Goal: Task Accomplishment & Management: Manage account settings

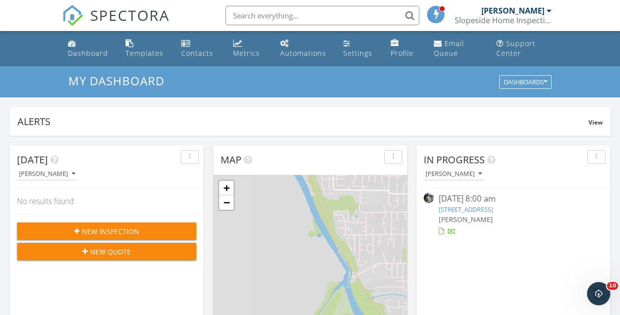
click at [145, 11] on span "SPECTORA" at bounding box center [130, 15] width 80 height 20
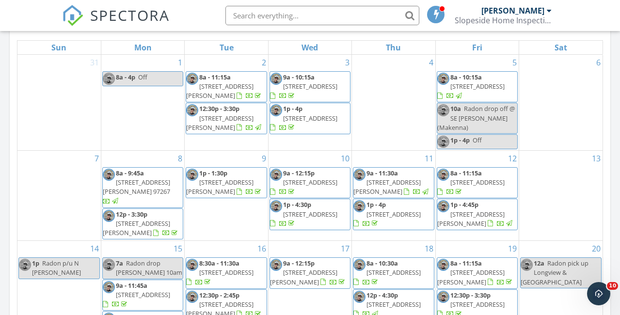
scroll to position [403, 0]
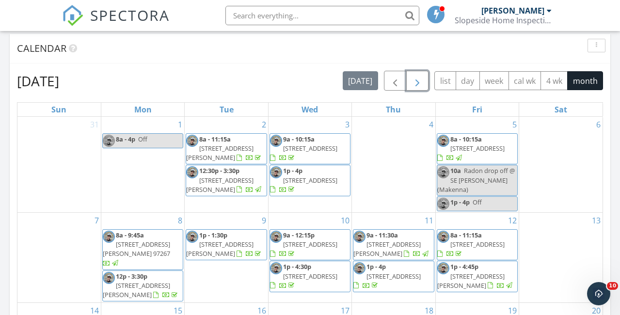
click at [417, 78] on span "button" at bounding box center [418, 81] width 12 height 12
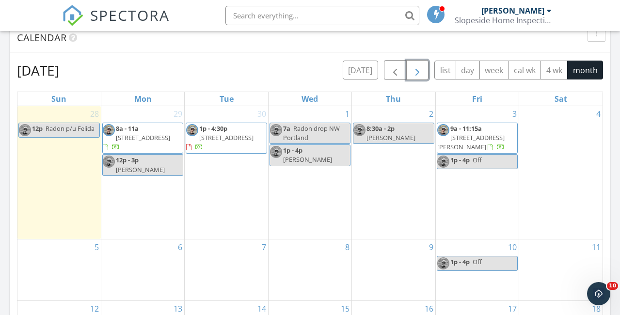
scroll to position [416, 0]
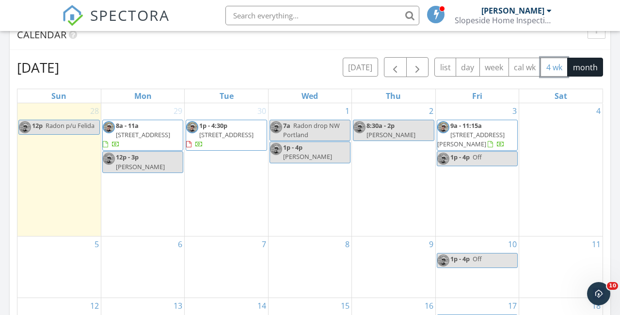
click at [555, 66] on button "4 wk" at bounding box center [554, 67] width 27 height 19
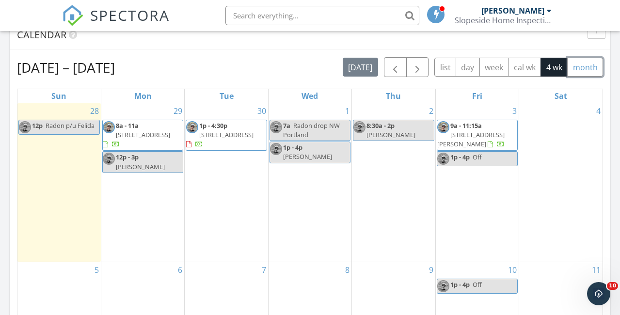
click at [588, 64] on button "month" at bounding box center [586, 67] width 36 height 19
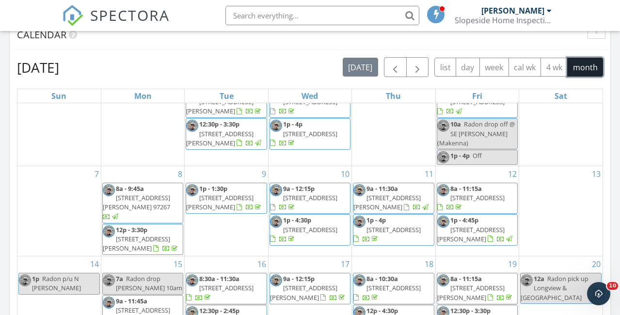
scroll to position [92, 0]
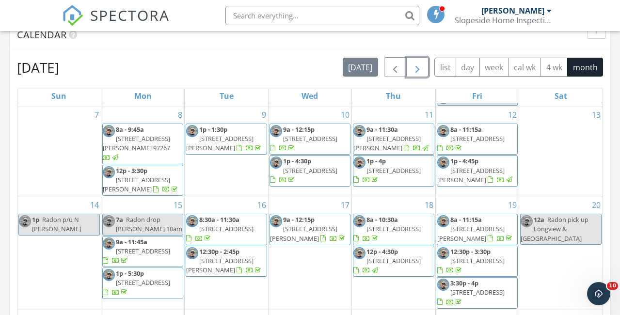
click at [419, 63] on span "button" at bounding box center [418, 68] width 12 height 12
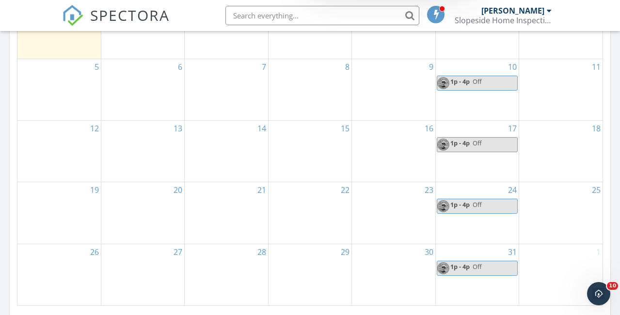
scroll to position [596, 0]
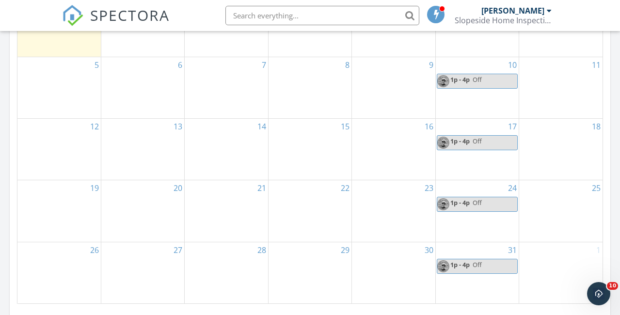
click at [465, 137] on span "1p - 4p" at bounding box center [460, 141] width 19 height 9
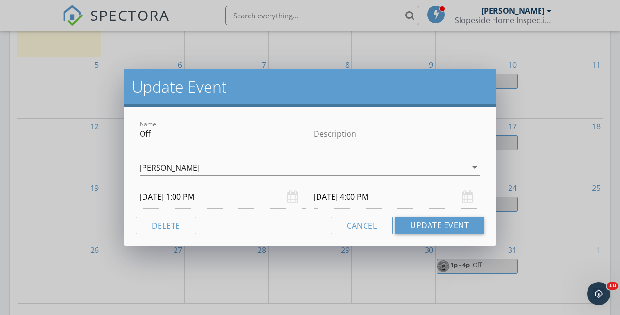
click at [181, 131] on input "Off" at bounding box center [223, 134] width 167 height 16
type input "Leaving for Eugene"
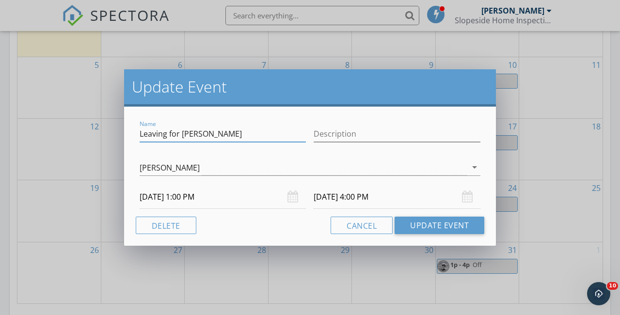
click at [161, 199] on input "10/17/2025 1:00 PM" at bounding box center [223, 197] width 167 height 24
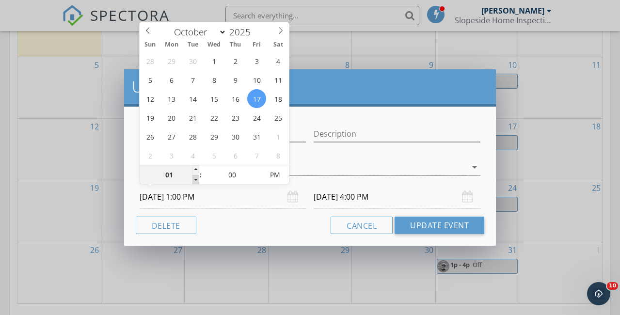
click at [196, 179] on span at bounding box center [196, 180] width 7 height 10
type input "12"
type input "10/17/2025 12:00 PM"
click at [196, 179] on span at bounding box center [196, 180] width 7 height 10
type input "11"
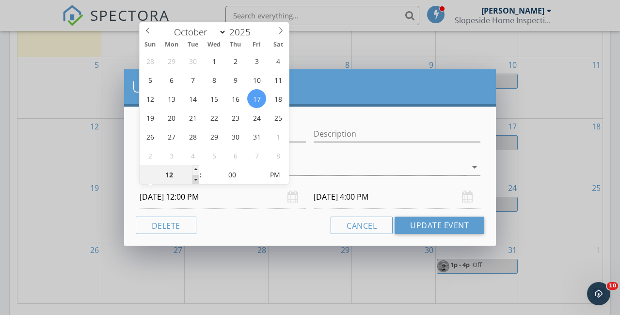
type input "10/17/2025 11:00 AM"
click at [196, 179] on span at bounding box center [196, 180] width 7 height 10
type input "10"
type input "10/17/2025 10:00 AM"
click at [196, 179] on span at bounding box center [196, 180] width 7 height 10
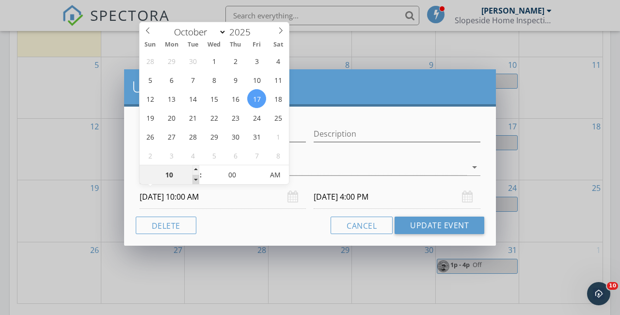
type input "09"
type input "10/17/2025 9:00 AM"
type input "10/17/2025 12:00 PM"
type input "08"
type input "10/17/2025 8:00 AM"
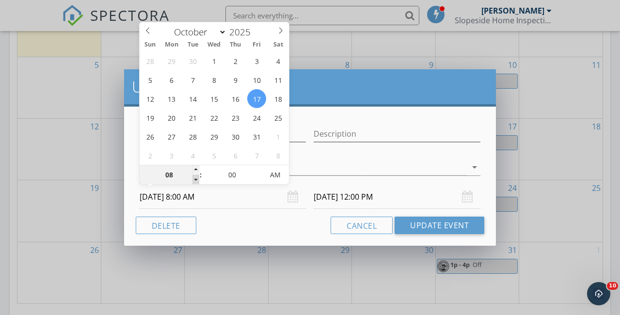
click at [196, 179] on span at bounding box center [196, 180] width 7 height 10
type input "10/17/2025 11:00 AM"
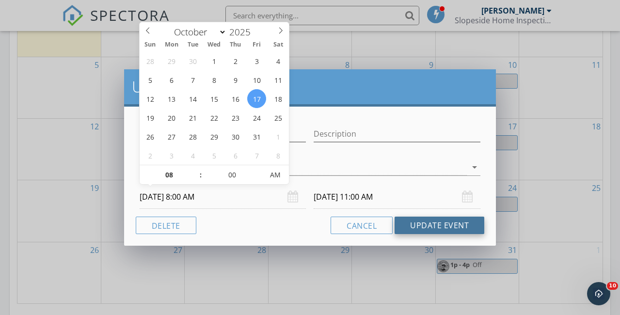
click at [421, 222] on button "Update Event" at bounding box center [440, 225] width 90 height 17
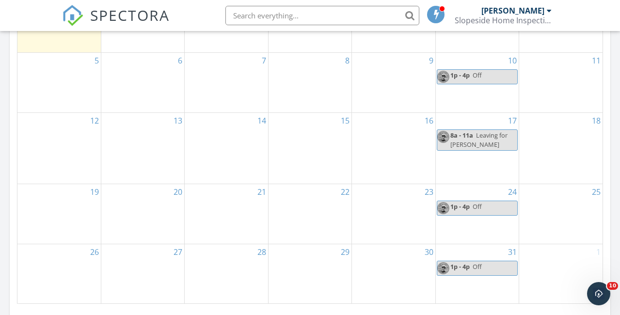
click at [465, 132] on span "8a - 11a" at bounding box center [462, 135] width 23 height 9
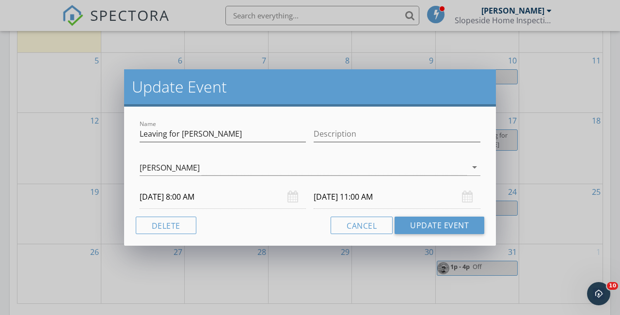
click at [367, 199] on input "10/17/2025 11:00 AM" at bounding box center [397, 197] width 167 height 24
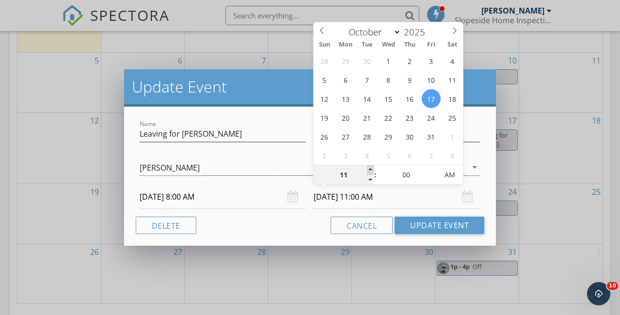
click at [370, 166] on span at bounding box center [370, 170] width 7 height 10
type input "12"
type input "10/17/2025 12:00 PM"
click at [370, 166] on span at bounding box center [370, 170] width 7 height 10
type input "01"
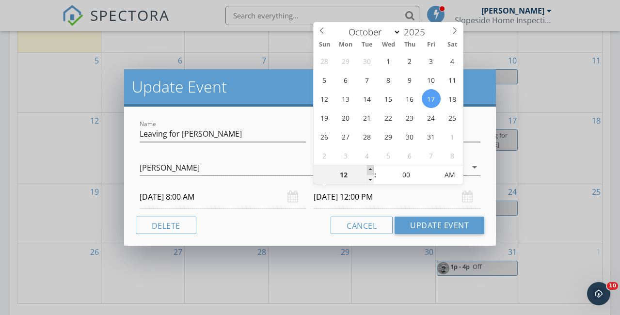
type input "10/17/2025 1:00 PM"
click at [370, 166] on span at bounding box center [370, 170] width 7 height 10
type input "02"
type input "10/17/2025 2:00 PM"
click at [370, 166] on span at bounding box center [370, 170] width 7 height 10
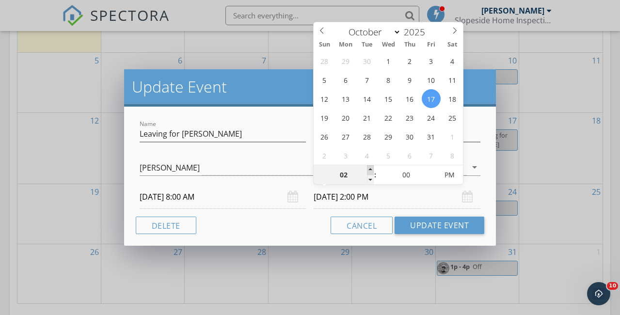
type input "03"
type input "10/17/2025 3:00 PM"
click at [370, 166] on span at bounding box center [370, 170] width 7 height 10
type input "04"
type input "10/17/2025 4:00 PM"
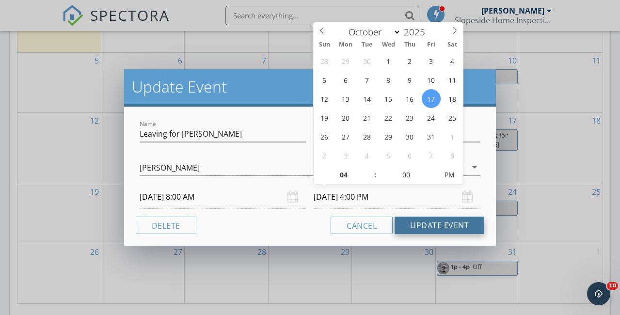
click at [444, 224] on button "Update Event" at bounding box center [440, 225] width 90 height 17
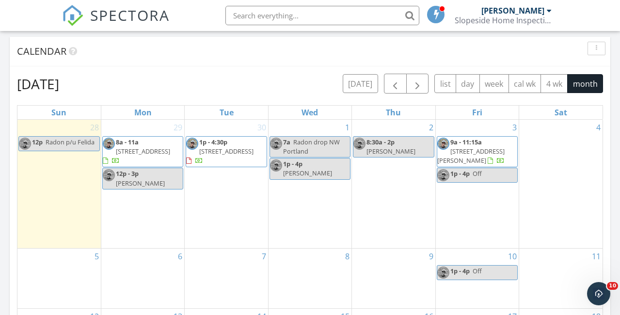
scroll to position [396, 0]
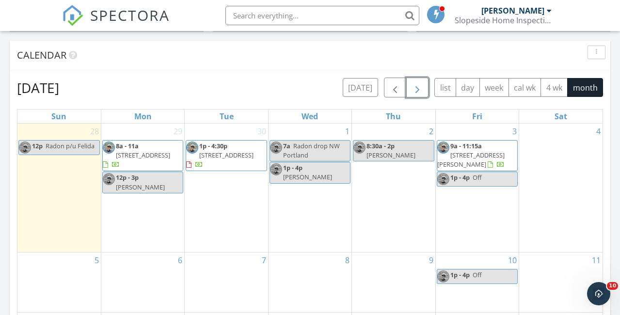
click at [420, 85] on span "button" at bounding box center [418, 88] width 12 height 12
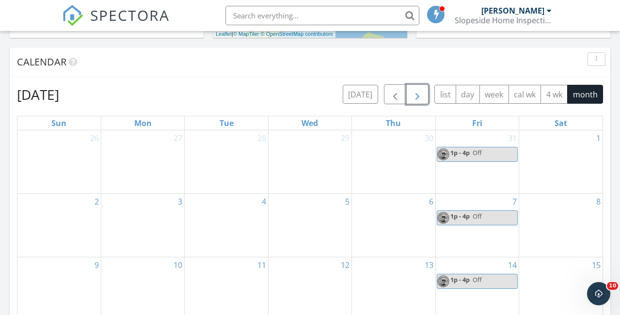
scroll to position [387, 0]
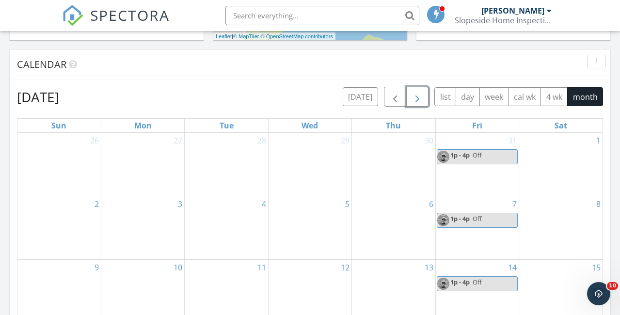
click at [422, 94] on span "button" at bounding box center [418, 97] width 12 height 12
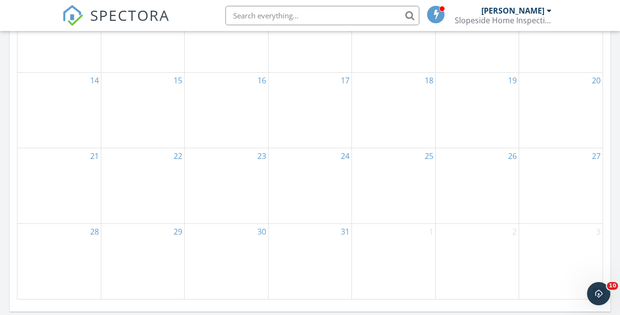
scroll to position [597, 0]
click at [398, 178] on div "25" at bounding box center [393, 188] width 83 height 75
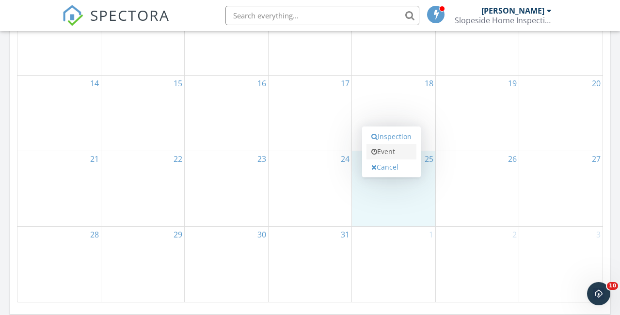
click at [394, 149] on link "Event" at bounding box center [392, 152] width 50 height 16
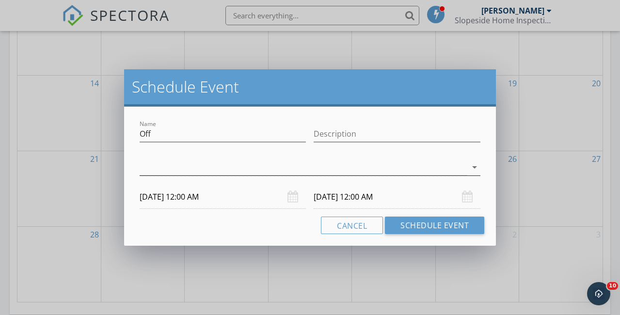
click at [225, 165] on div at bounding box center [303, 168] width 327 height 16
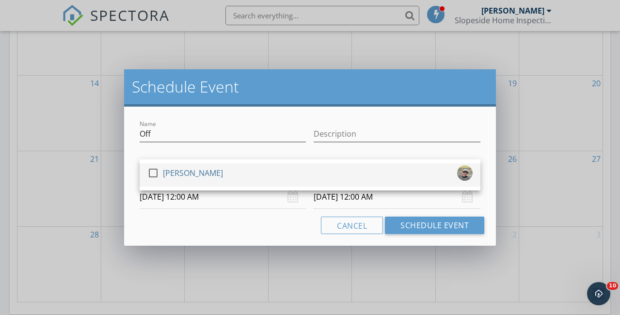
click at [148, 172] on div at bounding box center [153, 173] width 16 height 16
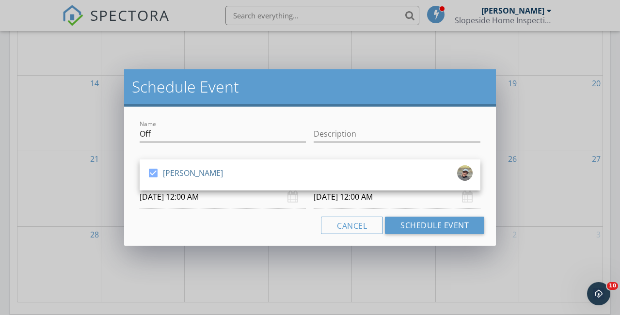
click at [173, 197] on input "12/25/2025 12:00 AM" at bounding box center [223, 197] width 167 height 24
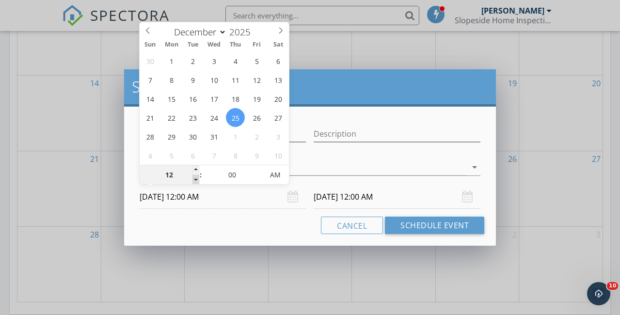
click at [196, 178] on span at bounding box center [196, 180] width 7 height 10
type input "11"
type input "12/25/2025 11:00 PM"
type input "10"
type input "12/25/2025 10:00 PM"
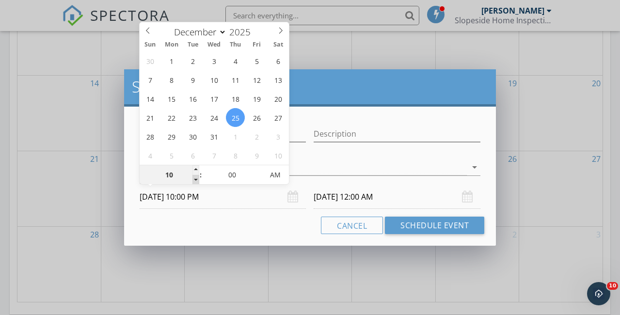
click at [196, 178] on span at bounding box center [196, 180] width 7 height 10
type input "09"
type input "12/25/2025 9:00 PM"
click at [196, 178] on span at bounding box center [196, 180] width 7 height 10
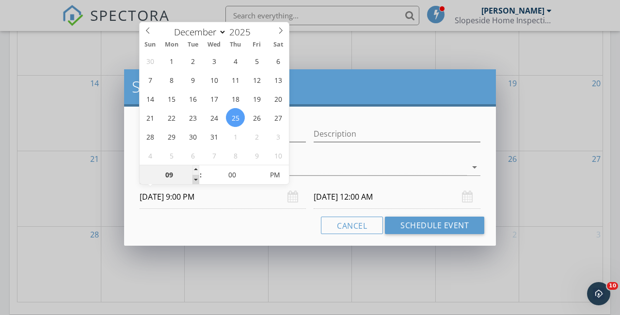
type input "08"
type input "12/25/2025 8:00 PM"
type input "12/26/2025 8:00 PM"
click at [342, 194] on input "12/26/2025 8:00 PM" at bounding box center [397, 197] width 167 height 24
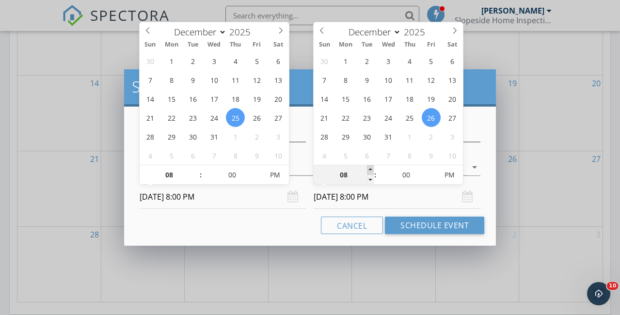
click at [371, 165] on span at bounding box center [370, 170] width 7 height 10
type input "09"
type input "12/26/2025 9:00 PM"
click at [371, 165] on span at bounding box center [370, 170] width 7 height 10
type input "10"
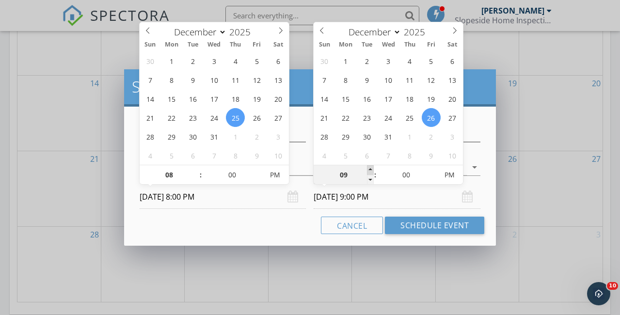
type input "12/26/2025 10:00 PM"
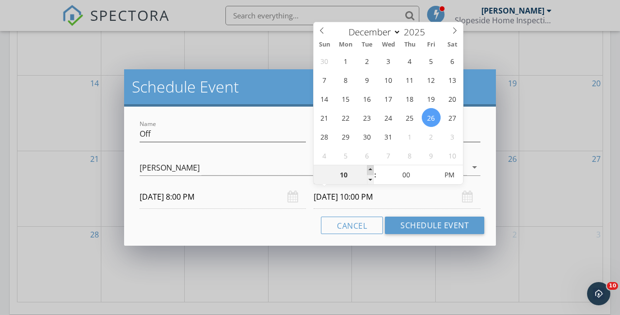
click at [371, 165] on span at bounding box center [370, 170] width 7 height 10
type input "11"
type input "12/26/2025 11:00 PM"
type input "12"
type input "12/26/2025 12:00 AM"
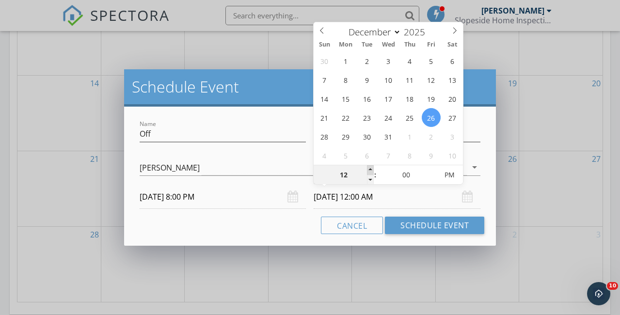
click at [371, 165] on span at bounding box center [370, 170] width 7 height 10
type input "01"
type input "12/26/2025 1:00 AM"
click at [371, 165] on span at bounding box center [370, 170] width 7 height 10
type input "02"
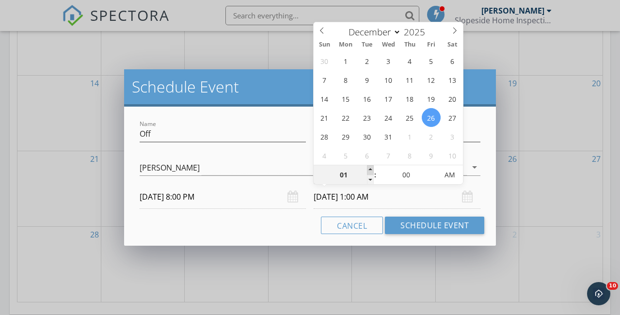
type input "12/26/2025 2:00 AM"
click at [371, 165] on span at bounding box center [370, 170] width 7 height 10
type input "03"
type input "12/26/2025 3:00 AM"
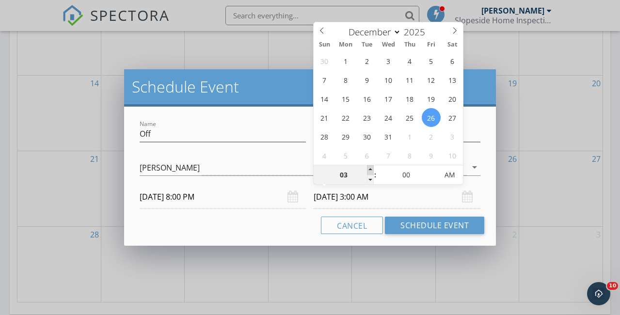
type input "04"
click at [371, 165] on span at bounding box center [370, 170] width 7 height 10
click at [450, 174] on span "AM" at bounding box center [450, 174] width 27 height 19
type input "12/26/2025 4:00 PM"
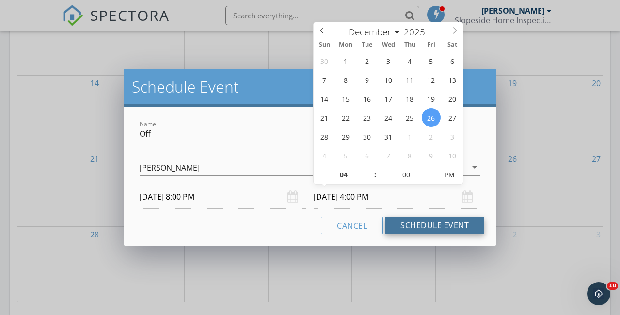
click at [440, 224] on button "Schedule Event" at bounding box center [434, 225] width 99 height 17
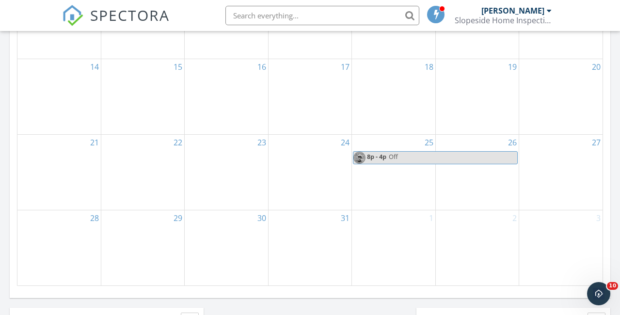
scroll to position [613, 0]
click at [473, 238] on div "2" at bounding box center [477, 248] width 83 height 75
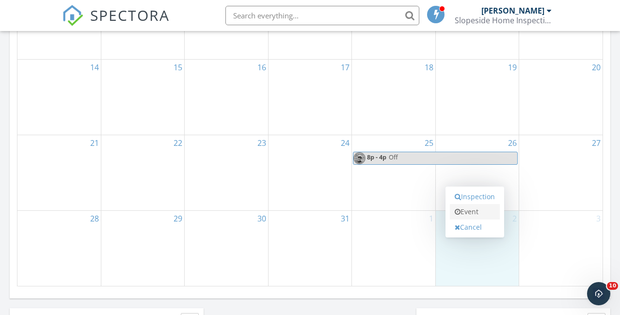
click at [473, 214] on link "Event" at bounding box center [475, 212] width 50 height 16
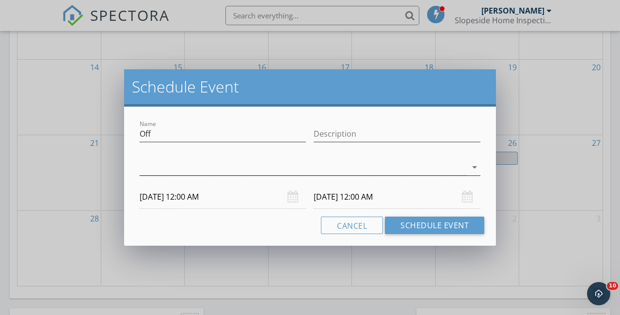
click at [167, 169] on div at bounding box center [303, 168] width 327 height 16
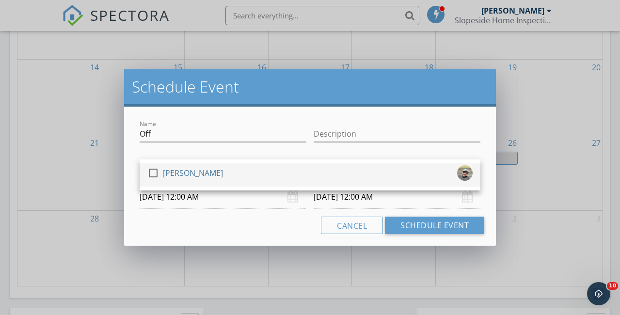
click at [154, 175] on div at bounding box center [153, 173] width 16 height 16
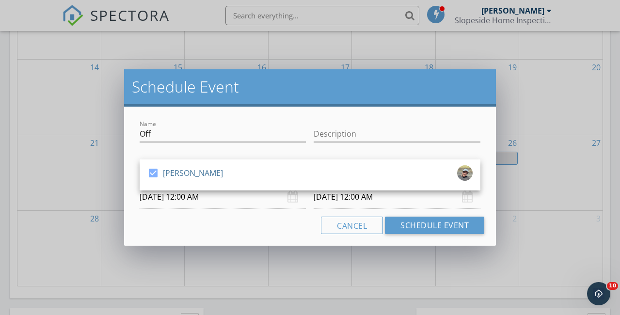
click at [158, 199] on input "01/02/2026 12:00 AM" at bounding box center [223, 197] width 167 height 24
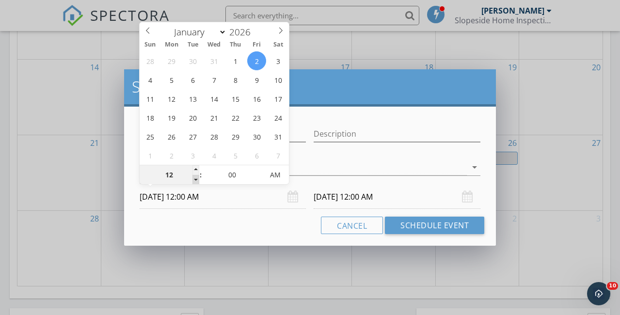
click at [194, 178] on span at bounding box center [196, 180] width 7 height 10
type input "11"
type input "01/02/2026 11:00 PM"
type input "10"
type input "01/02/2026 10:00 PM"
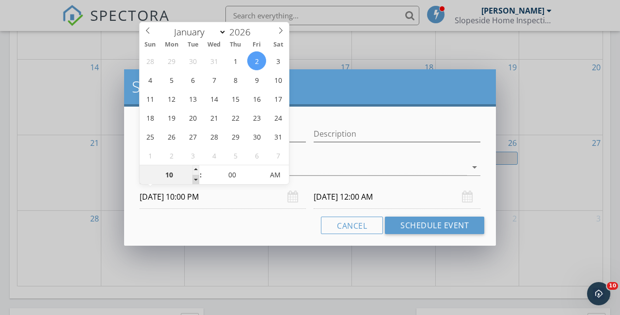
click at [194, 178] on span at bounding box center [196, 180] width 7 height 10
type input "09"
type input "01/02/2026 9:00 PM"
click at [194, 178] on span at bounding box center [196, 180] width 7 height 10
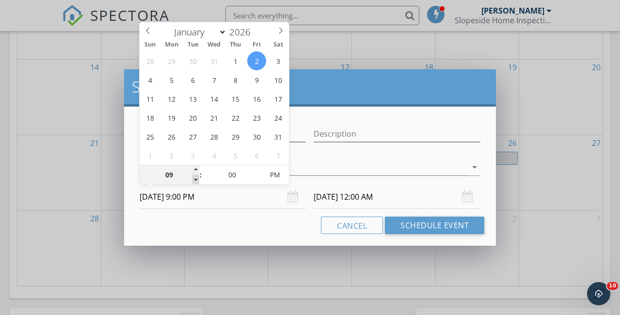
type input "08"
type input "01/02/2026 8:00 PM"
type input "08"
type input "01/03/2026 8:00 PM"
click at [279, 176] on span "PM" at bounding box center [275, 174] width 27 height 19
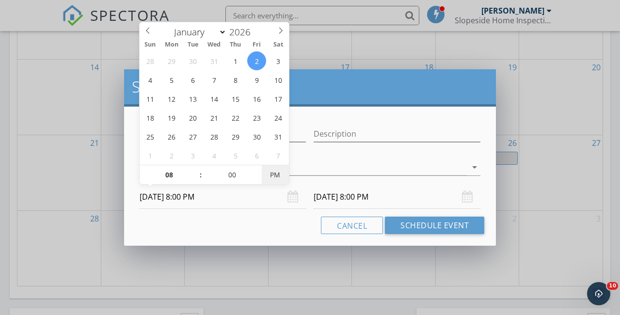
type input "01/02/2026 8:00 AM"
click at [338, 197] on input "01/03/2026 8:00 AM" at bounding box center [397, 197] width 167 height 24
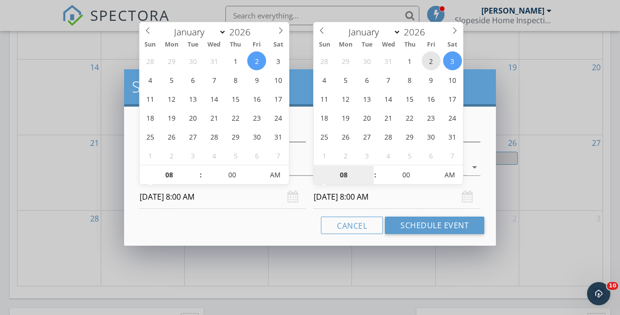
type input "01/02/2026 8:00 AM"
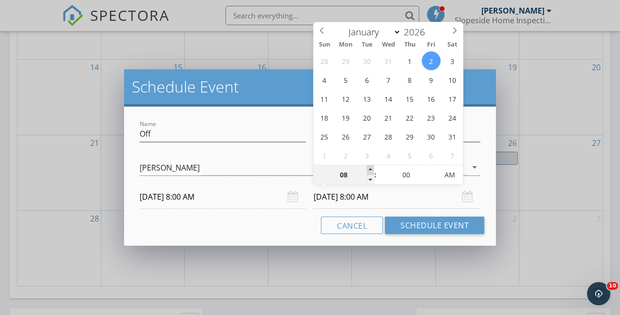
click at [369, 168] on span at bounding box center [370, 170] width 7 height 10
type input "09"
type input "01/02/2026 9:00 AM"
type input "10"
type input "01/02/2026 10:00 AM"
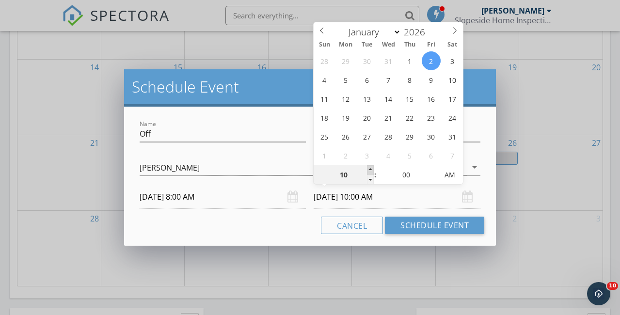
click at [369, 168] on span at bounding box center [370, 170] width 7 height 10
type input "11"
type input "01/02/2026 11:00 AM"
click at [369, 168] on span at bounding box center [370, 170] width 7 height 10
type input "12"
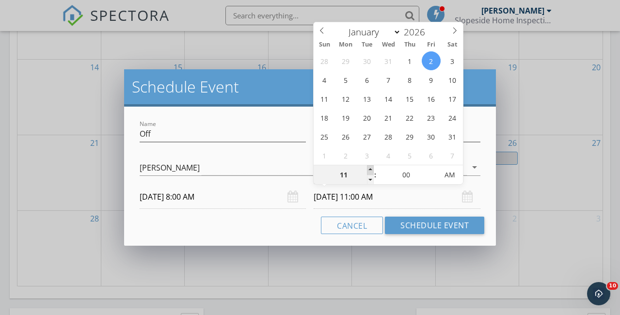
type input "01/02/2026 12:00 PM"
click at [369, 168] on span at bounding box center [370, 170] width 7 height 10
type input "01"
type input "01/02/2026 1:00 PM"
click at [369, 168] on span at bounding box center [370, 170] width 7 height 10
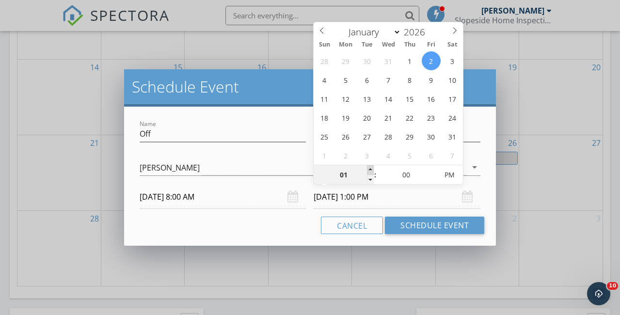
click at [369, 168] on span at bounding box center [370, 170] width 7 height 10
type input "02"
type input "01/02/2026 2:00 PM"
type input "03"
type input "01/02/2026 3:00 PM"
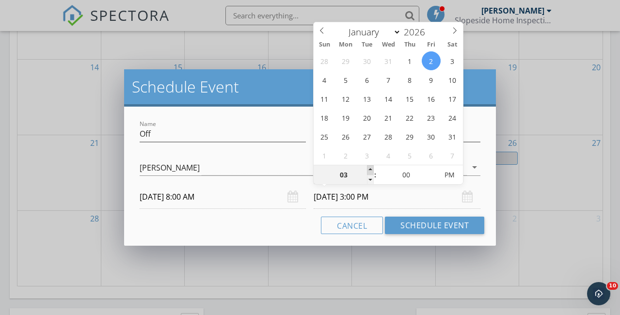
click at [369, 168] on span at bounding box center [370, 170] width 7 height 10
type input "04"
type input "01/02/2026 4:00 PM"
click at [369, 168] on span at bounding box center [370, 170] width 7 height 10
click at [225, 200] on input "01/02/2026 8:00 AM" at bounding box center [223, 197] width 167 height 24
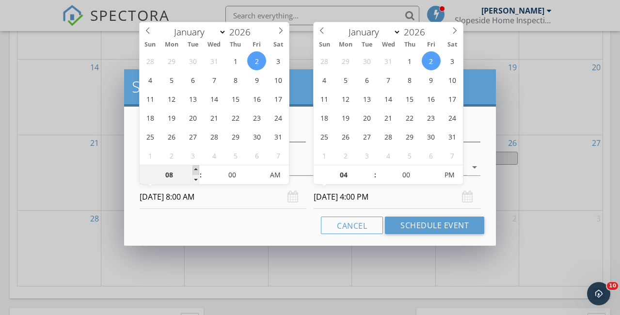
click at [198, 168] on span at bounding box center [196, 170] width 7 height 10
type input "09"
type input "01/02/2026 9:00 AM"
click at [198, 168] on span at bounding box center [196, 170] width 7 height 10
type input "10"
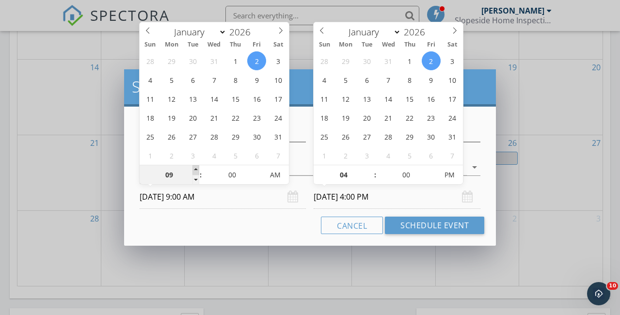
type input "01/02/2026 10:00 AM"
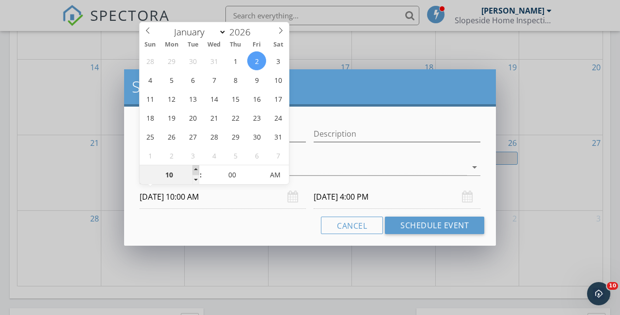
click at [198, 168] on span at bounding box center [196, 170] width 7 height 10
type input "11"
type input "01/02/2026 11:00 AM"
type input "12"
type input "01/02/2026 12:00 PM"
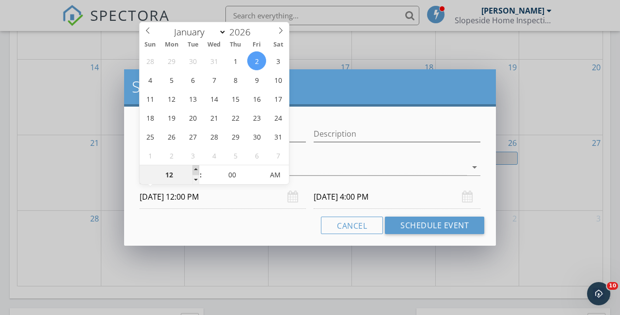
click at [198, 168] on span at bounding box center [196, 170] width 7 height 10
type input "08"
type input "01/02/2026 8:00 PM"
type input "01"
type input "01/02/2026 1:00 PM"
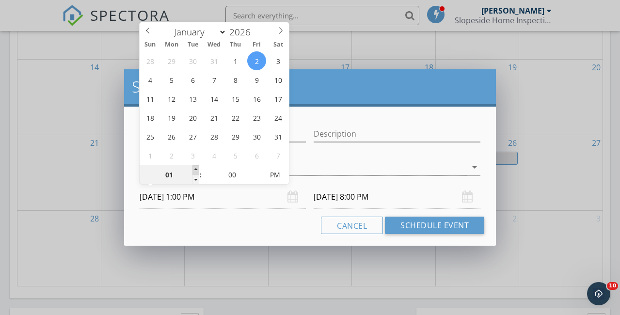
click at [198, 168] on span at bounding box center [196, 170] width 7 height 10
type input "09"
type input "01/02/2026 9:00 PM"
click at [354, 199] on input "01/02/2026 9:00 PM" at bounding box center [397, 197] width 167 height 24
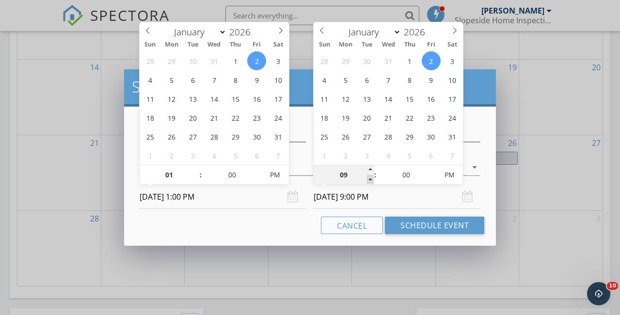
click at [370, 181] on span at bounding box center [370, 180] width 7 height 10
type input "08"
type input "01/02/2026 8:00 PM"
click at [370, 181] on span at bounding box center [370, 180] width 7 height 10
type input "07"
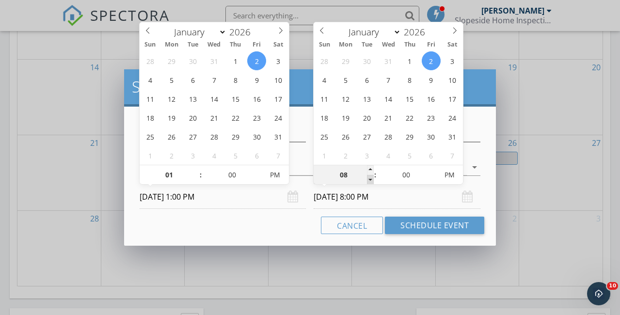
type input "01/02/2026 7:00 PM"
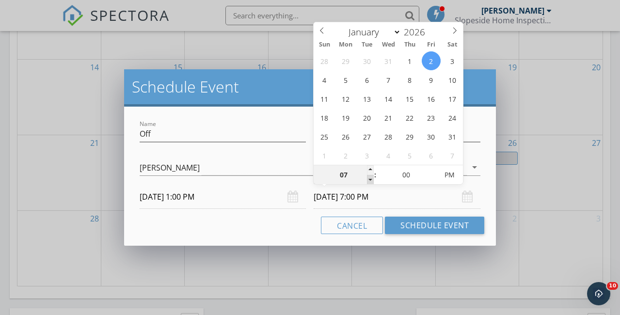
type input "06"
type input "01/02/2026 6:00 PM"
click at [370, 181] on span at bounding box center [370, 180] width 7 height 10
type input "05"
type input "01/02/2026 5:00 PM"
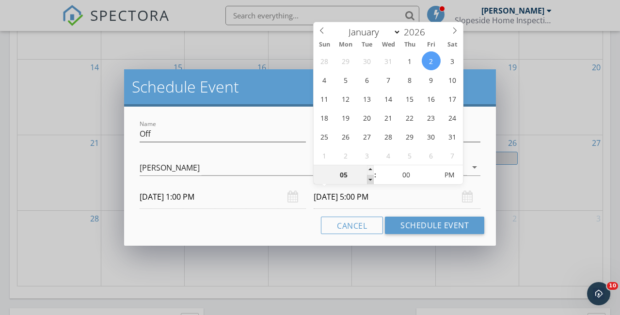
click at [370, 181] on span at bounding box center [370, 180] width 7 height 10
type input "04"
type input "01/02/2026 4:00 PM"
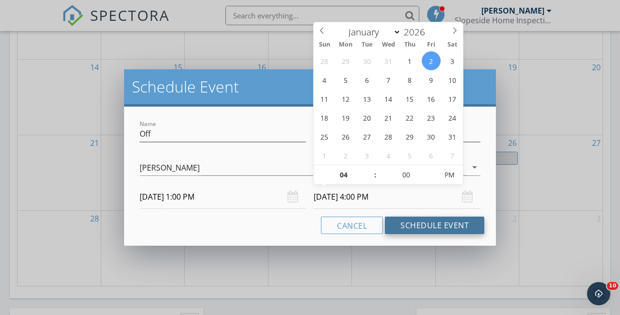
click at [409, 226] on button "Schedule Event" at bounding box center [434, 225] width 99 height 17
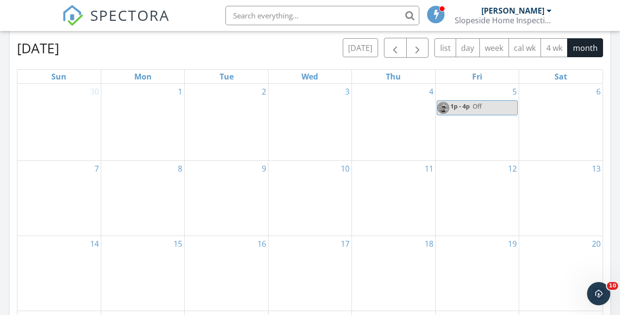
scroll to position [435, 0]
click at [472, 197] on div "12" at bounding box center [477, 199] width 83 height 75
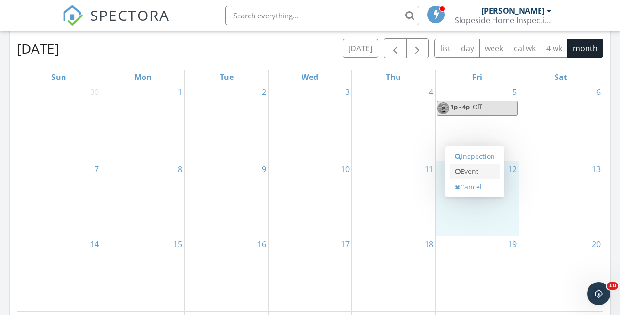
click at [471, 169] on link "Event" at bounding box center [475, 172] width 50 height 16
select select "11"
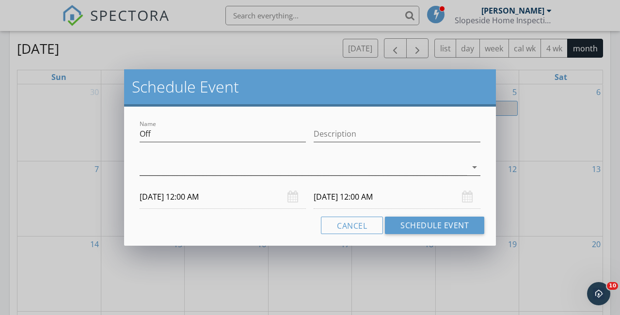
click at [190, 167] on div at bounding box center [303, 168] width 327 height 16
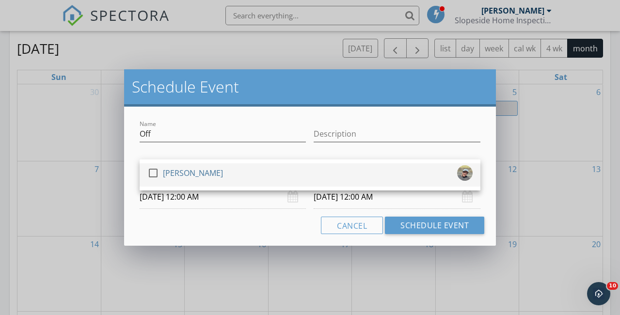
click at [157, 174] on div at bounding box center [153, 173] width 16 height 16
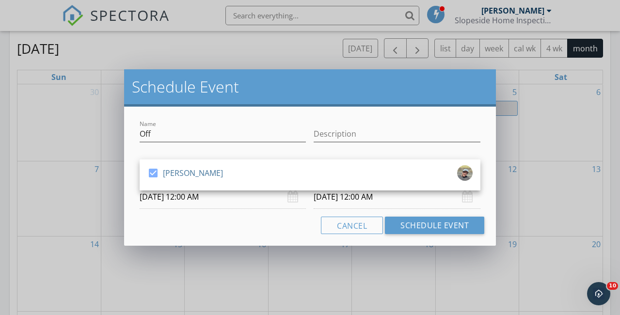
click at [159, 204] on input "12/12/2025 12:00 AM" at bounding box center [223, 197] width 167 height 24
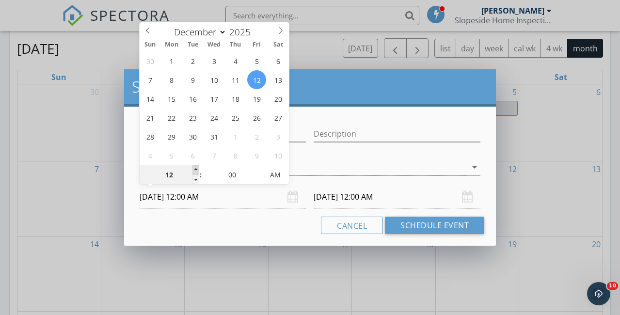
click at [196, 166] on span at bounding box center [196, 170] width 7 height 10
type input "01"
type input "12/12/2025 1:00 AM"
type input "02"
type input "12/12/2025 2:00 AM"
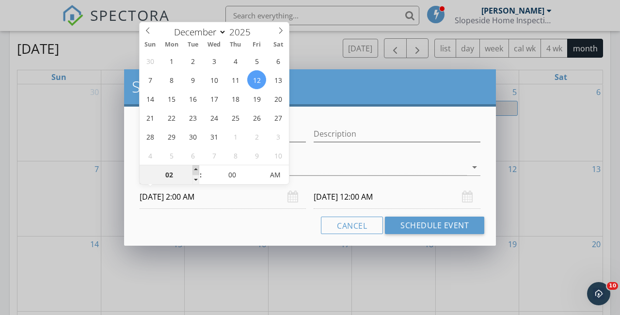
click at [196, 166] on span at bounding box center [196, 170] width 7 height 10
type input "02"
type input "12/13/2025 2:00 AM"
type input "01"
type input "12/12/2025 1:00 AM"
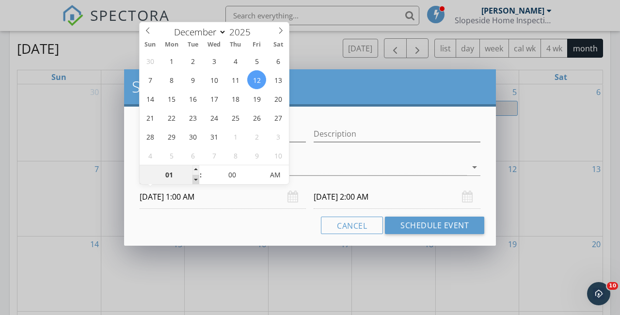
click at [197, 180] on span at bounding box center [196, 180] width 7 height 10
type input "01"
type input "12/13/2025 1:00 AM"
click at [273, 172] on span "AM" at bounding box center [275, 174] width 27 height 19
type input "12/12/2025 1:00 PM"
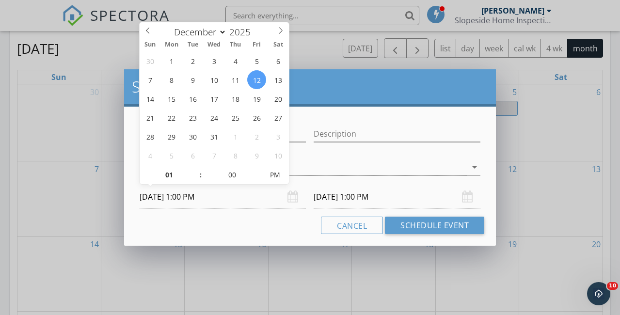
click at [334, 197] on input "12/13/2025 1:00 PM" at bounding box center [397, 197] width 167 height 24
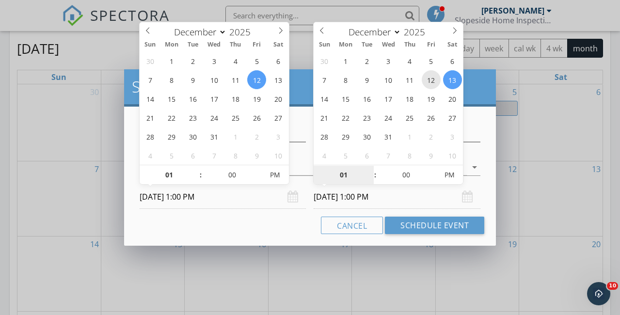
type input "12/12/2025 1:00 PM"
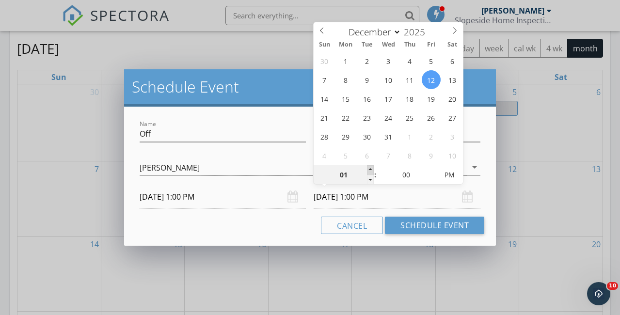
click at [368, 169] on span at bounding box center [370, 170] width 7 height 10
type input "02"
type input "12/12/2025 2:00 PM"
type input "03"
type input "12/12/2025 3:00 PM"
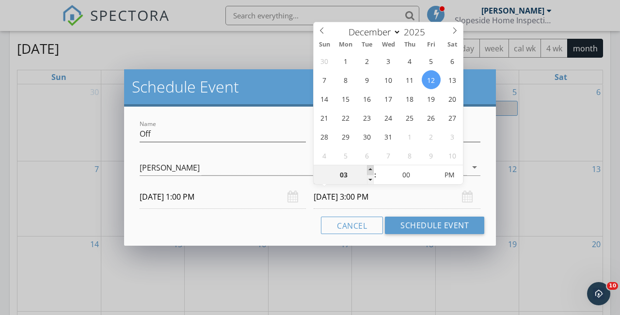
click at [368, 169] on span at bounding box center [370, 170] width 7 height 10
type input "04"
type input "12/12/2025 4:00 PM"
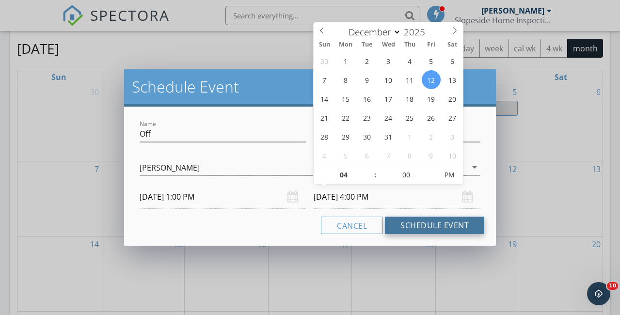
click at [408, 225] on button "Schedule Event" at bounding box center [434, 225] width 99 height 17
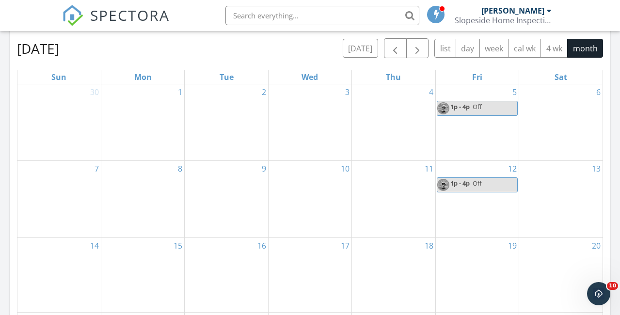
click at [478, 273] on div "19" at bounding box center [477, 275] width 83 height 74
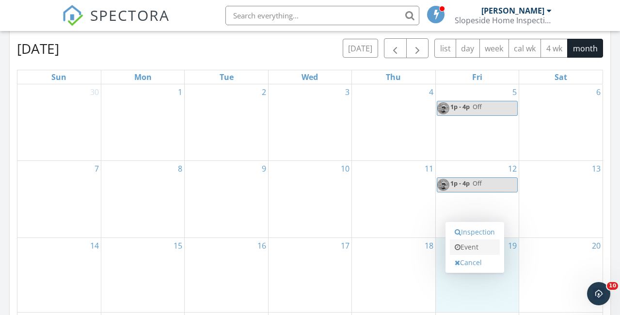
click at [477, 246] on link "Event" at bounding box center [475, 248] width 50 height 16
select select "11"
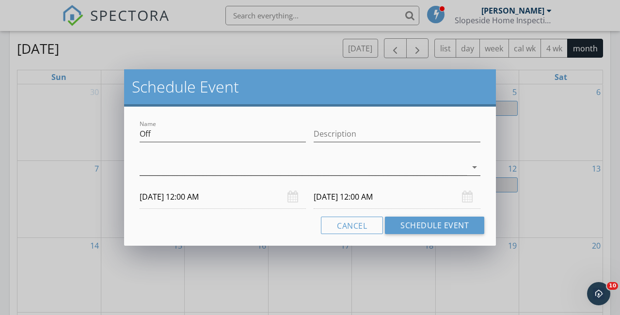
click at [226, 166] on div at bounding box center [303, 168] width 327 height 16
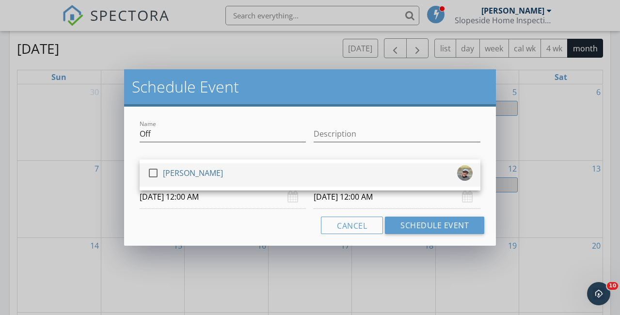
click at [155, 170] on div at bounding box center [153, 173] width 16 height 16
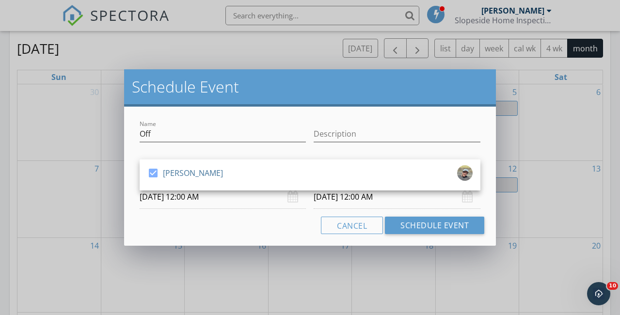
click at [162, 204] on input "12/19/2025 12:00 AM" at bounding box center [223, 197] width 167 height 24
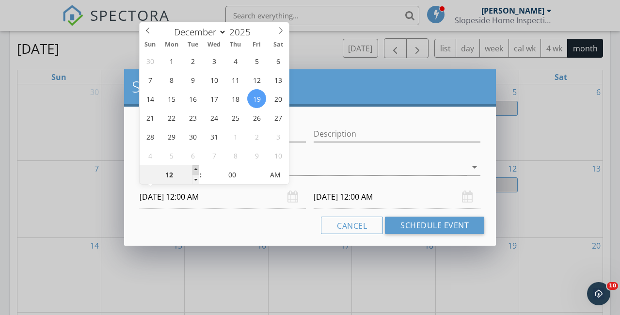
click at [196, 168] on span at bounding box center [196, 170] width 7 height 10
type input "01"
type input "12/19/2025 1:00 AM"
type input "01"
type input "12/20/2025 1:00 AM"
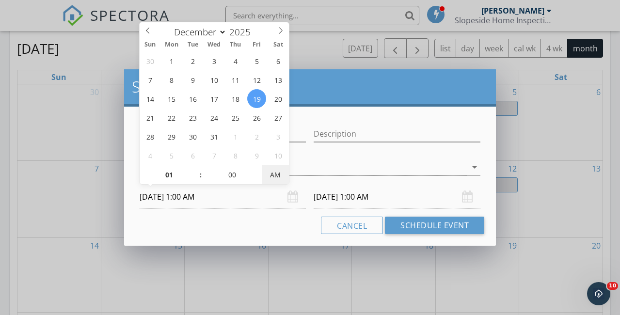
click at [274, 176] on span "AM" at bounding box center [275, 174] width 27 height 19
type input "12/19/2025 1:00 PM"
click at [375, 196] on input "12/20/2025 1:00 PM" at bounding box center [397, 197] width 167 height 24
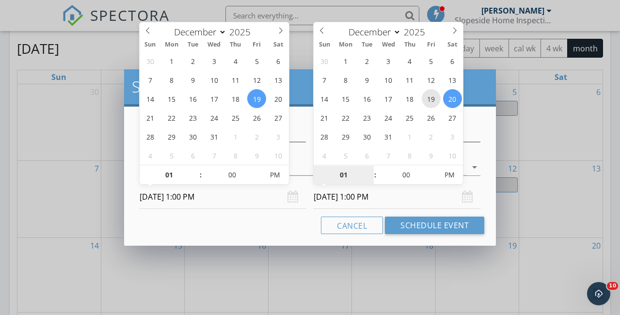
type input "12/19/2025 1:00 PM"
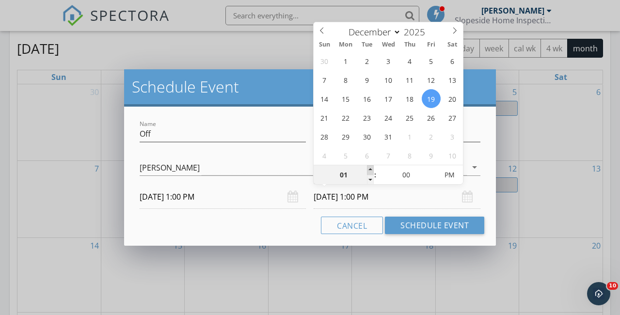
click at [370, 169] on span at bounding box center [370, 170] width 7 height 10
type input "02"
type input "12/19/2025 2:00 PM"
click at [370, 169] on span at bounding box center [370, 170] width 7 height 10
type input "03"
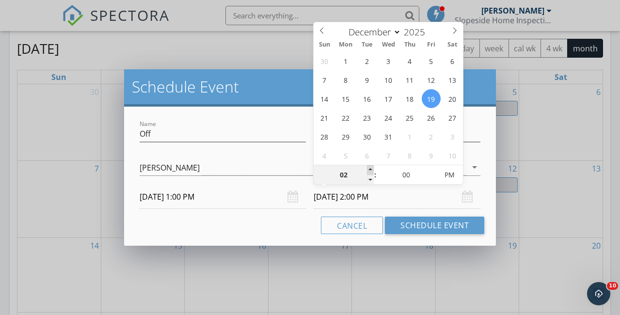
type input "12/19/2025 3:00 PM"
type input "04"
type input "12/19/2025 4:00 PM"
click at [370, 169] on span at bounding box center [370, 170] width 7 height 10
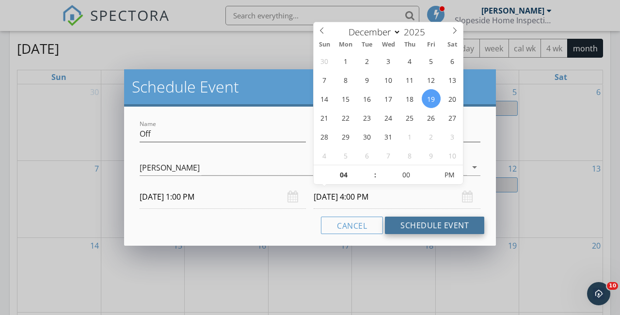
click at [402, 228] on button "Schedule Event" at bounding box center [434, 225] width 99 height 17
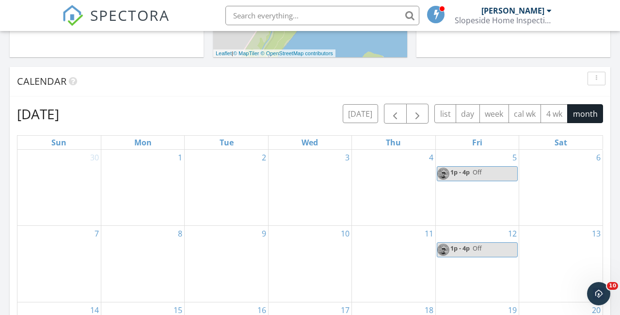
scroll to position [369, 0]
click at [388, 112] on button "button" at bounding box center [395, 114] width 23 height 20
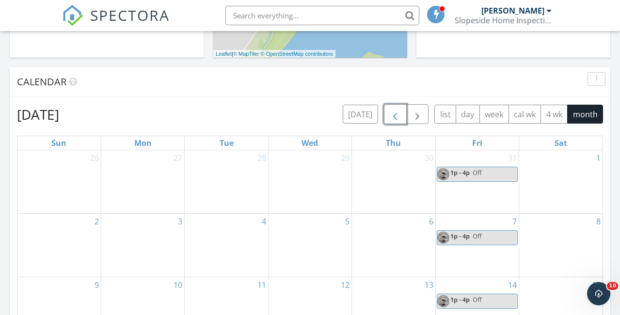
click at [388, 112] on button "button" at bounding box center [395, 114] width 23 height 20
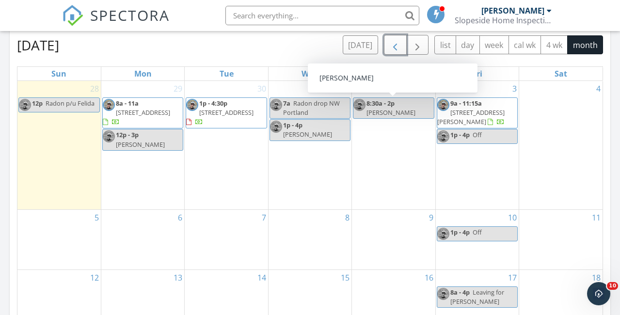
scroll to position [0, 0]
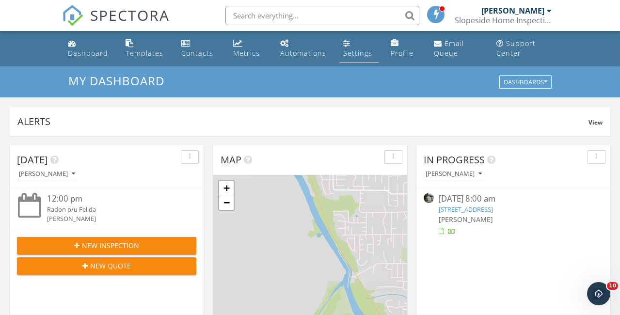
click at [353, 52] on div "Settings" at bounding box center [357, 53] width 29 height 9
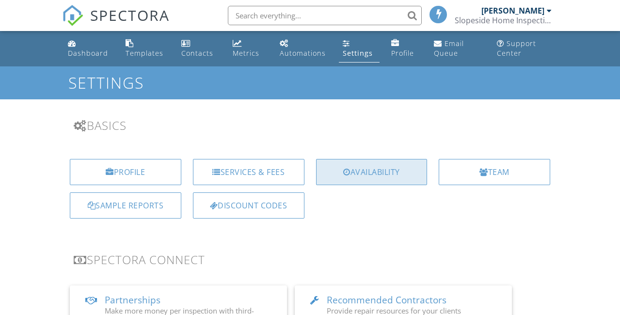
scroll to position [63, 0]
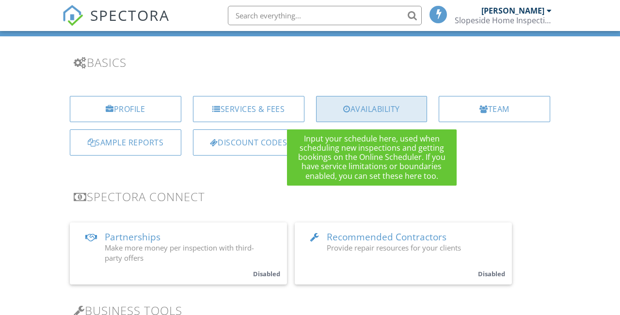
click at [383, 108] on div "Availability" at bounding box center [372, 109] width 112 height 26
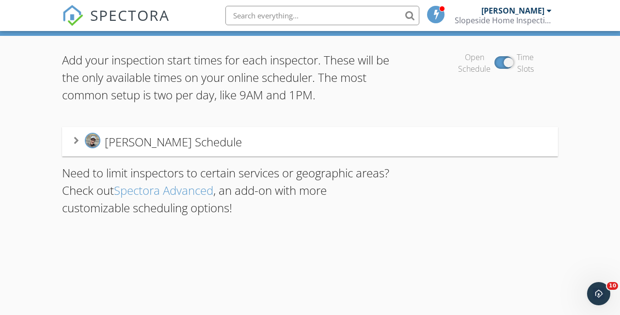
scroll to position [66, 0]
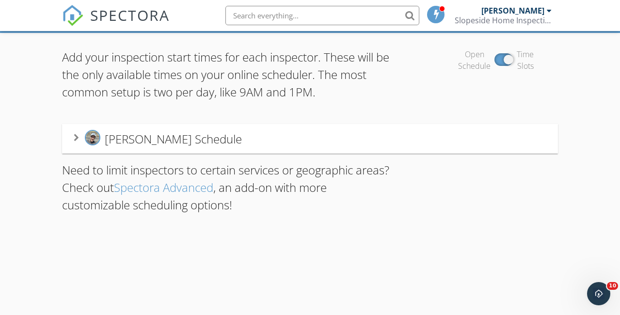
click at [266, 144] on div "Andrew Tewson's Schedule" at bounding box center [310, 139] width 473 height 18
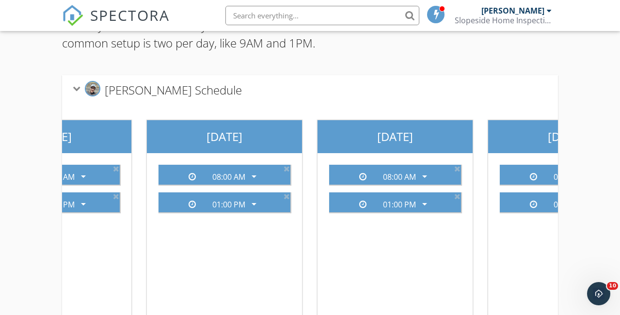
scroll to position [0, 0]
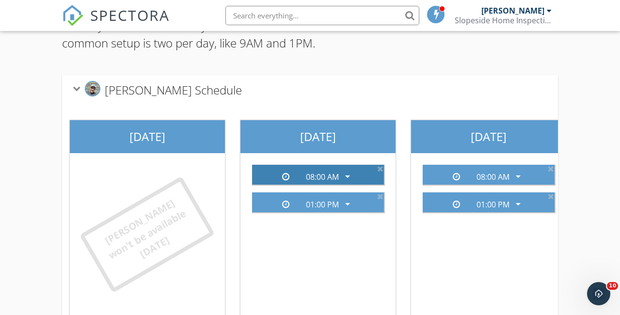
click at [323, 177] on div "08:00 AM" at bounding box center [322, 177] width 33 height 9
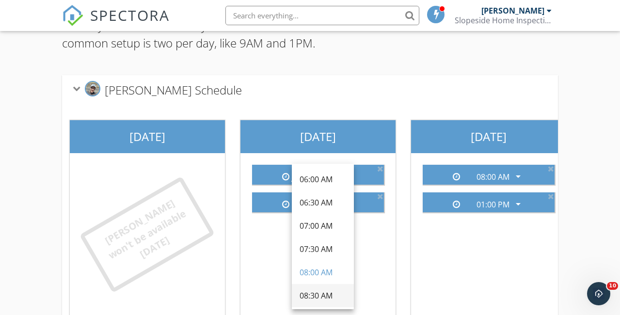
click at [316, 296] on div "08:30 AM" at bounding box center [323, 296] width 47 height 12
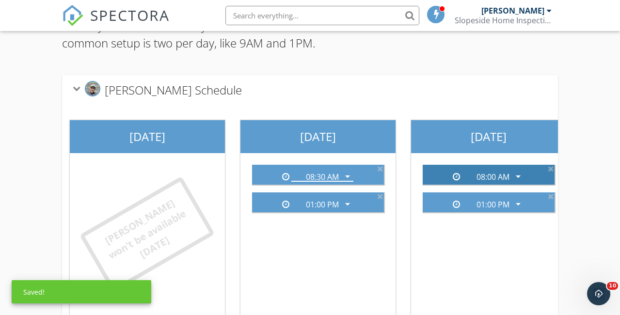
click at [490, 176] on div "08:00 AM" at bounding box center [493, 177] width 33 height 9
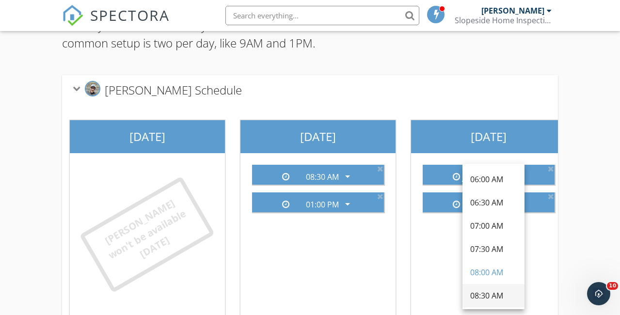
click at [481, 294] on div "08:30 AM" at bounding box center [494, 296] width 47 height 12
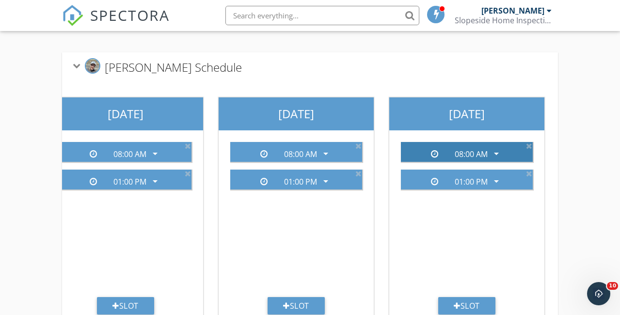
scroll to position [0, 533]
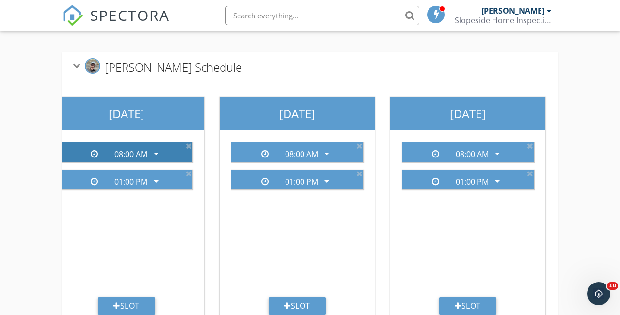
click at [136, 151] on div "08:00 AM" at bounding box center [130, 154] width 33 height 9
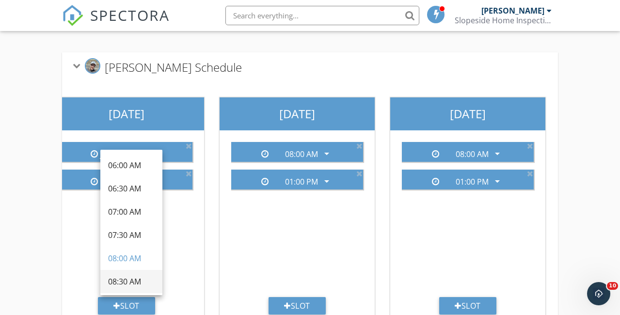
click at [130, 284] on div "08:30 AM" at bounding box center [131, 282] width 47 height 12
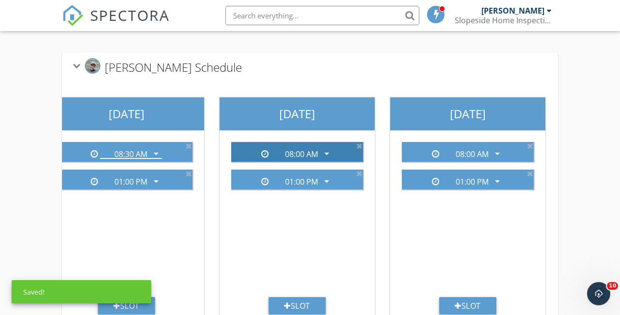
click at [295, 155] on div "08:00 AM" at bounding box center [301, 154] width 33 height 9
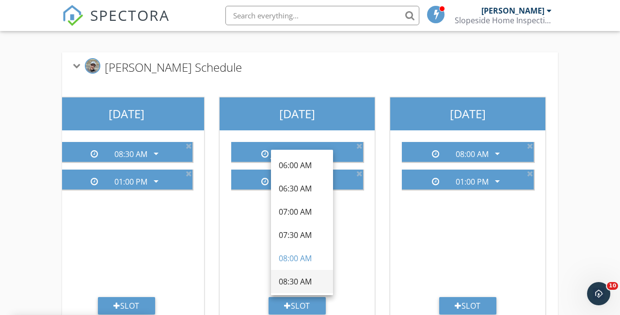
click at [302, 284] on div "08:30 AM" at bounding box center [302, 282] width 47 height 12
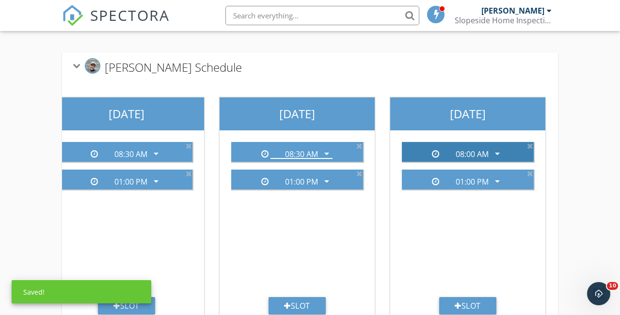
click at [475, 155] on div "08:00 AM" at bounding box center [472, 154] width 33 height 9
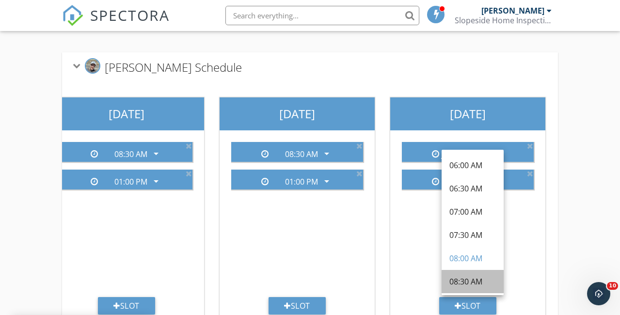
click at [466, 281] on div "08:30 AM" at bounding box center [473, 282] width 47 height 12
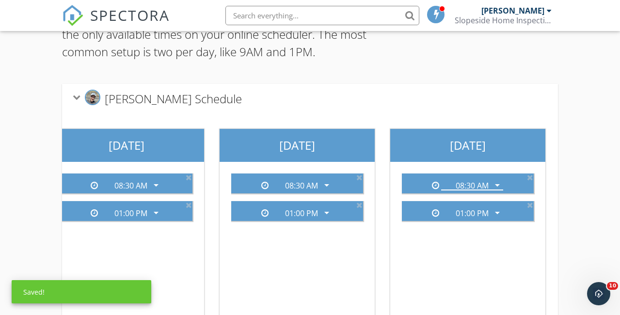
scroll to position [0, 0]
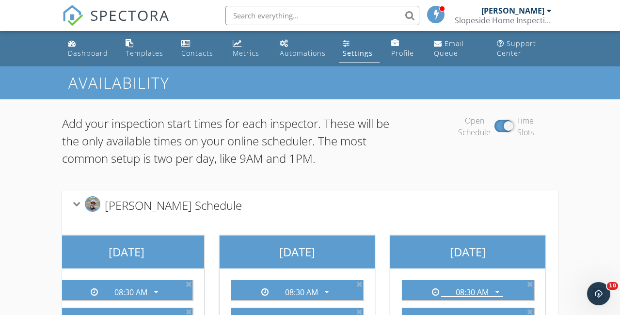
click at [131, 12] on span "SPECTORA" at bounding box center [130, 15] width 80 height 20
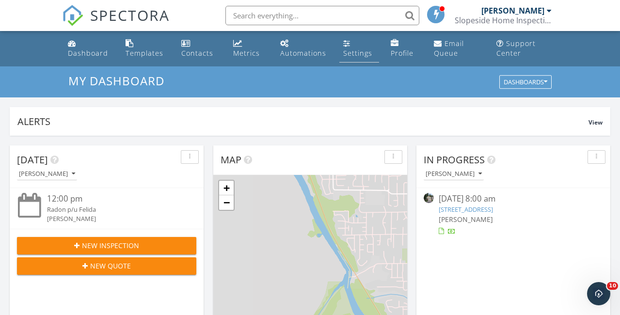
click at [357, 52] on div "Settings" at bounding box center [357, 53] width 29 height 9
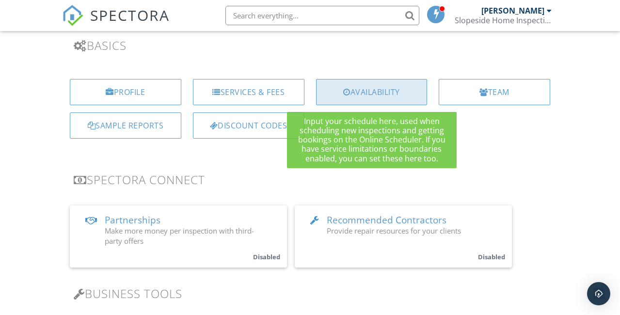
click at [366, 90] on div "Availability" at bounding box center [372, 92] width 112 height 26
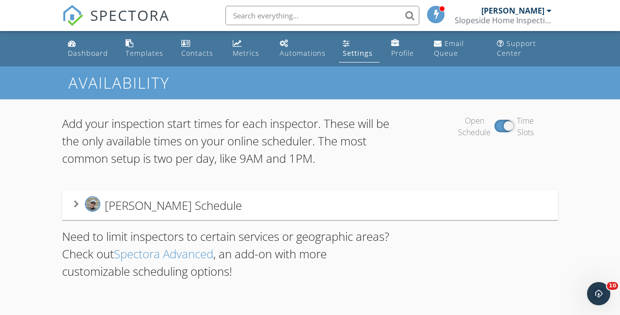
click at [139, 18] on span "SPECTORA" at bounding box center [130, 15] width 80 height 20
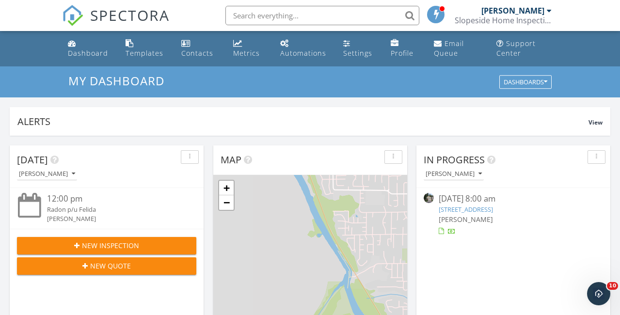
click at [544, 13] on div "[PERSON_NAME]" at bounding box center [513, 11] width 63 height 10
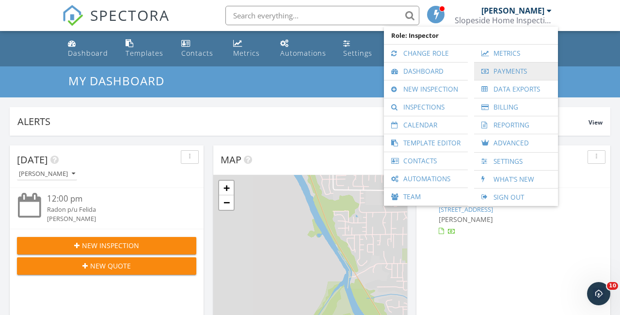
click at [506, 71] on link "Payments" at bounding box center [516, 71] width 74 height 17
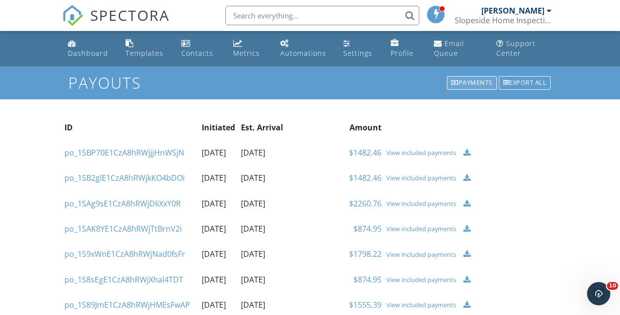
click at [476, 82] on div "Payments" at bounding box center [472, 83] width 50 height 14
click at [521, 81] on div "Export all" at bounding box center [525, 83] width 52 height 14
click at [237, 51] on div "Metrics" at bounding box center [246, 53] width 27 height 9
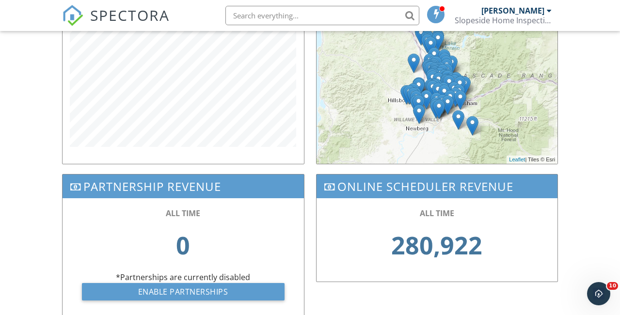
scroll to position [440, 0]
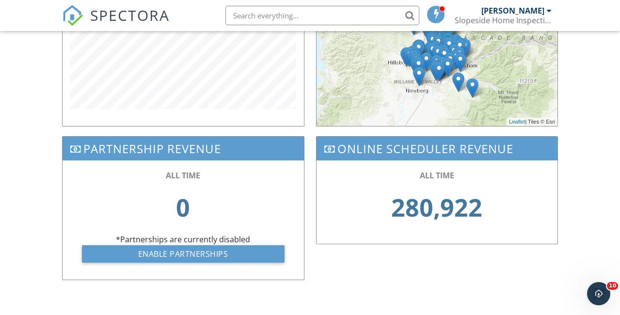
click at [124, 18] on span "SPECTORA" at bounding box center [130, 15] width 80 height 20
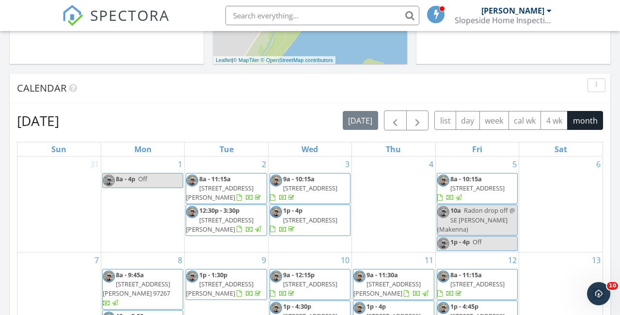
scroll to position [354, 0]
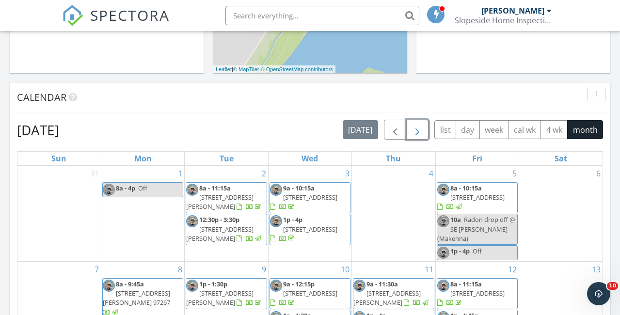
click at [414, 130] on span "button" at bounding box center [418, 130] width 12 height 12
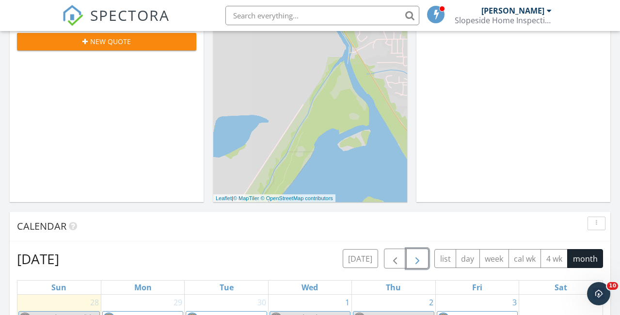
scroll to position [0, 0]
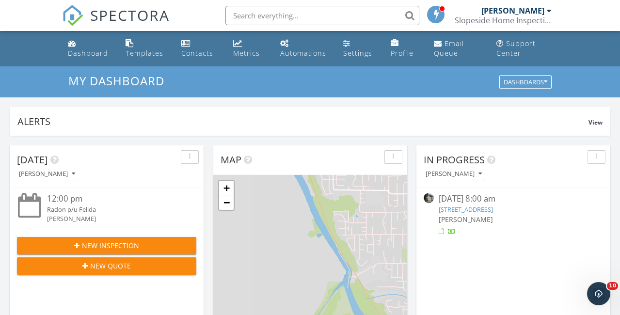
click at [554, 10] on link "Andrew Tewson Slopeside Home Inspections" at bounding box center [504, 15] width 99 height 31
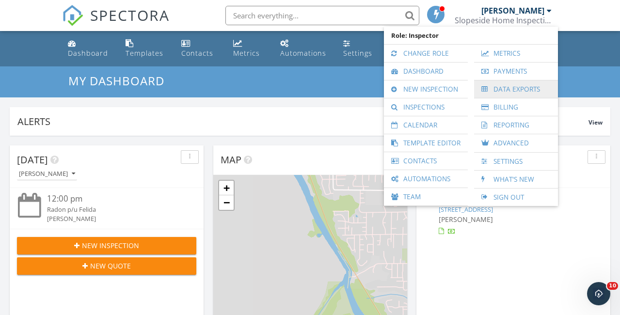
click at [505, 87] on link "Data Exports" at bounding box center [516, 89] width 74 height 17
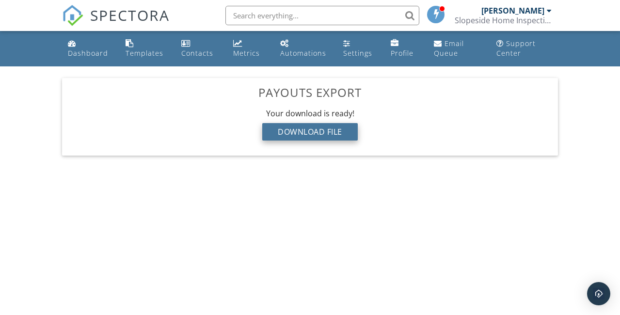
click at [312, 134] on div "Download File" at bounding box center [310, 131] width 96 height 17
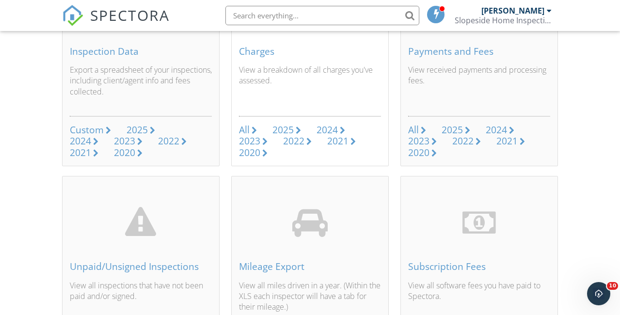
scroll to position [158, 0]
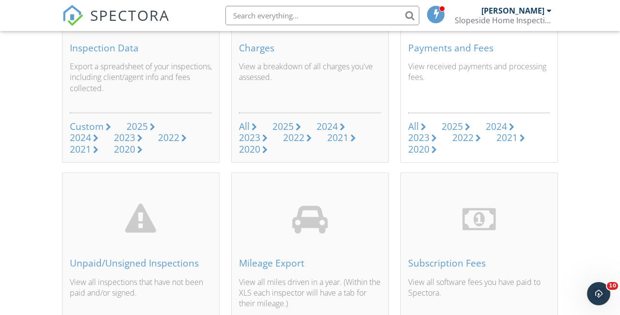
click at [452, 125] on div "2025" at bounding box center [452, 126] width 21 height 13
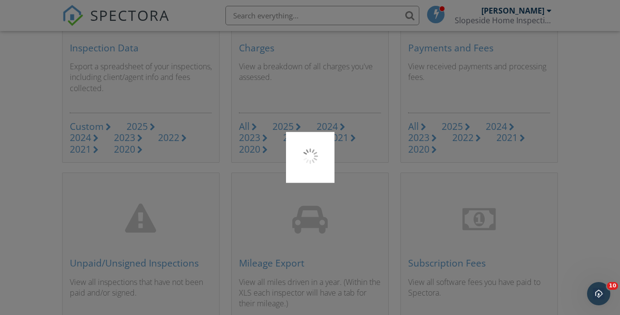
click at [107, 16] on div at bounding box center [310, 157] width 620 height 315
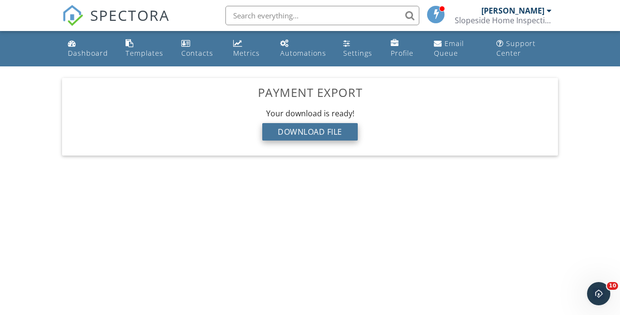
click at [333, 132] on div "Download File" at bounding box center [310, 131] width 96 height 17
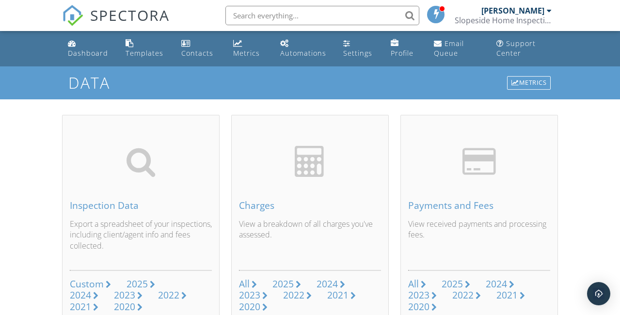
click at [142, 13] on span "SPECTORA" at bounding box center [130, 15] width 80 height 20
